Goal: Task Accomplishment & Management: Complete application form

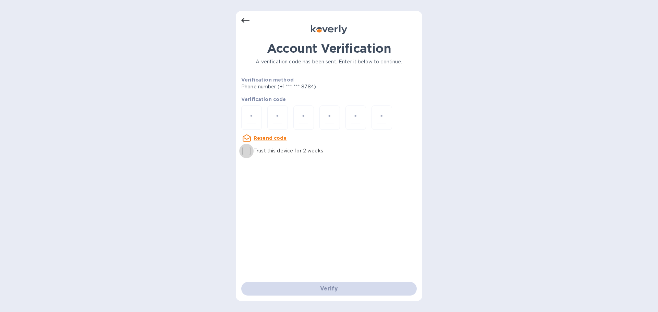
click at [246, 152] on input "Trust this device for 2 weeks" at bounding box center [246, 151] width 14 height 14
checkbox input "true"
click at [253, 119] on input "number" at bounding box center [251, 117] width 9 height 13
type input "4"
type input "3"
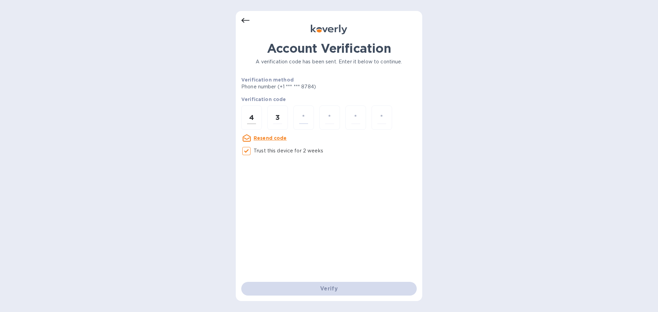
type input "8"
type input "2"
type input "0"
type input "6"
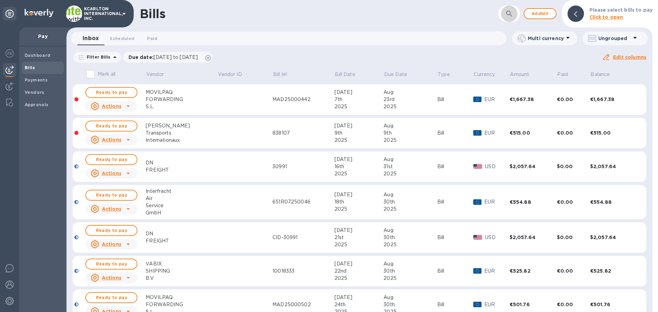
click at [505, 11] on button "button" at bounding box center [509, 13] width 16 height 16
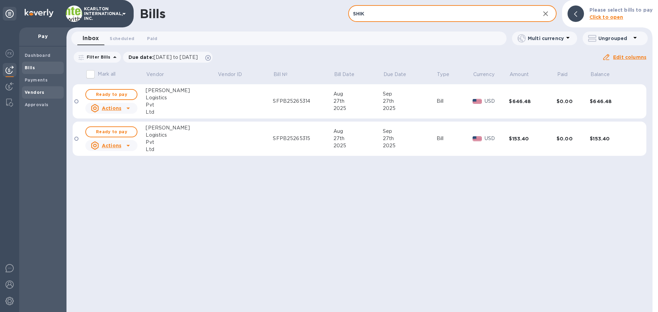
type input "SHIK"
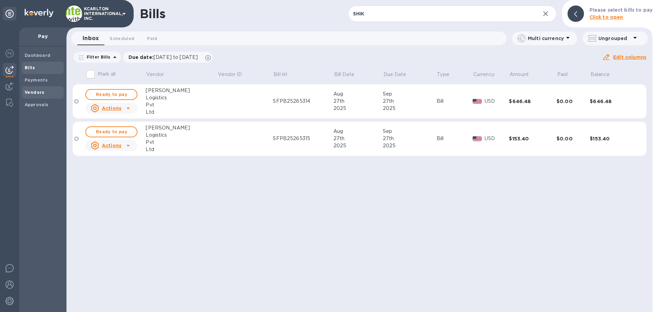
click at [39, 91] on b "Vendors" at bounding box center [35, 92] width 20 height 5
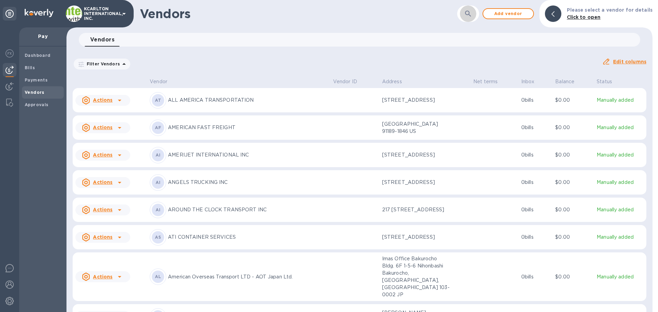
click at [472, 12] on icon "button" at bounding box center [468, 14] width 8 height 8
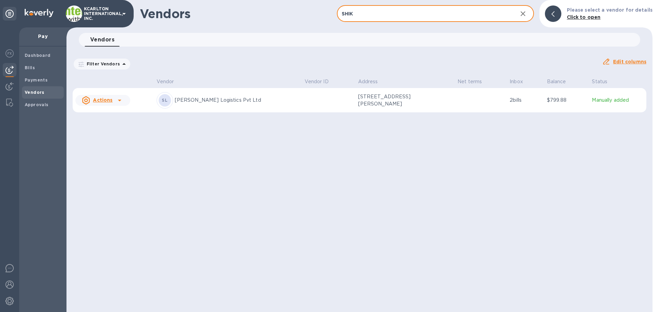
type input "SHIK"
click at [214, 104] on p "[PERSON_NAME] Logistics Pvt Ltd" at bounding box center [237, 100] width 124 height 7
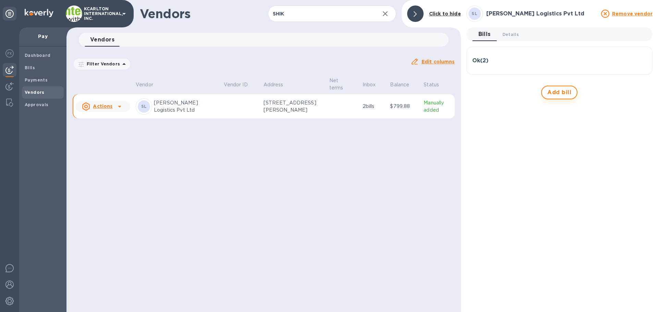
click at [560, 91] on span "Add bill" at bounding box center [559, 92] width 24 height 8
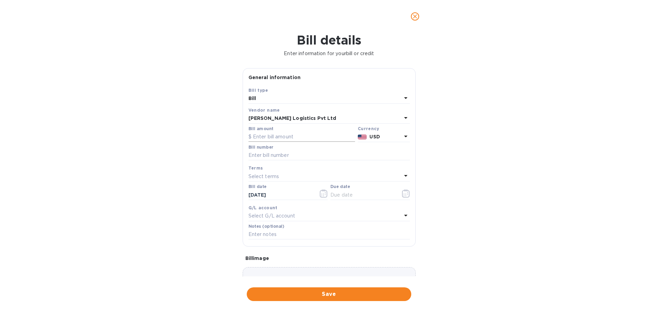
click at [260, 136] on input "text" at bounding box center [301, 137] width 107 height 10
type input "2,242"
type input "SFPB25264684"
type input "[DATE]"
type input "7250581"
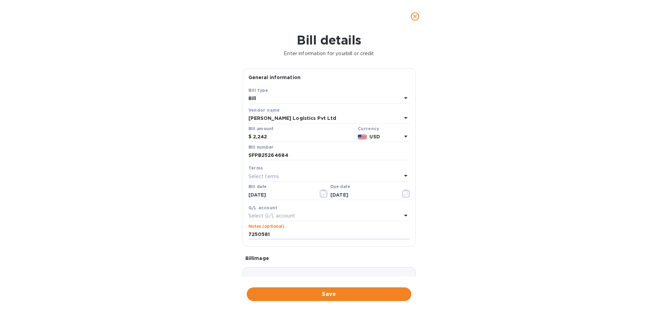
scroll to position [40, 0]
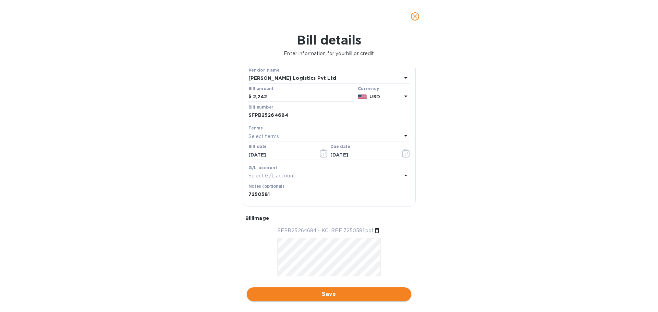
click at [334, 295] on span "Save" at bounding box center [328, 294] width 153 height 8
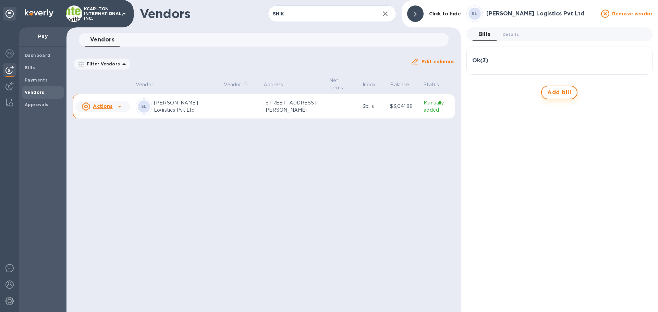
click at [552, 91] on span "Add bill" at bounding box center [559, 92] width 24 height 8
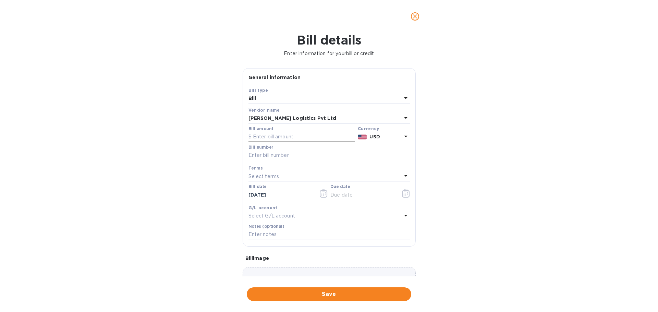
click at [266, 136] on input "text" at bounding box center [301, 137] width 107 height 10
type input "4,150"
click at [294, 152] on input "text" at bounding box center [328, 155] width 161 height 10
type input "SFPB25264683"
type input "[DATE]"
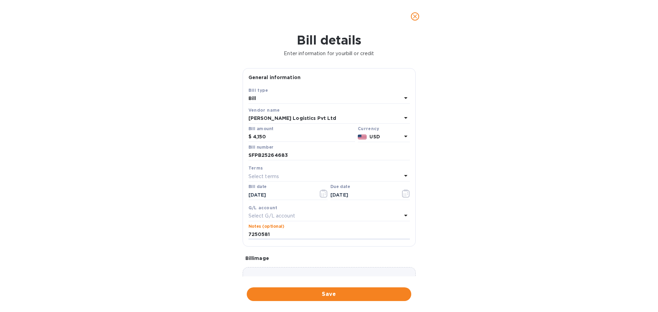
type input "7250581"
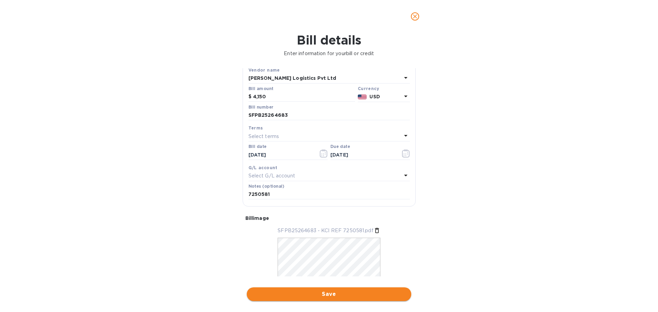
click at [342, 296] on span "Save" at bounding box center [328, 294] width 153 height 8
